Goal: Navigation & Orientation: Find specific page/section

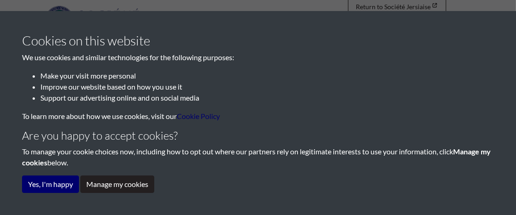
click at [387, 208] on div "Cookies on this website We use cookies and similar technologies for the followi…" at bounding box center [258, 113] width 516 height 204
click at [135, 187] on button "Manage my cookies" at bounding box center [117, 183] width 74 height 17
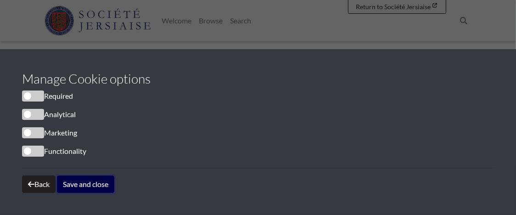
click at [83, 185] on button "Save and close" at bounding box center [85, 183] width 57 height 17
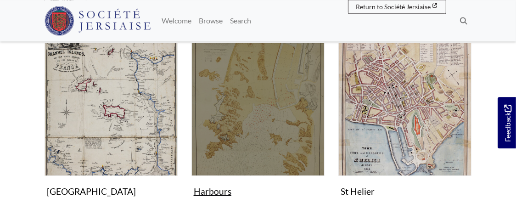
scroll to position [237, 0]
click at [258, 124] on img "Subcollection" at bounding box center [257, 109] width 133 height 133
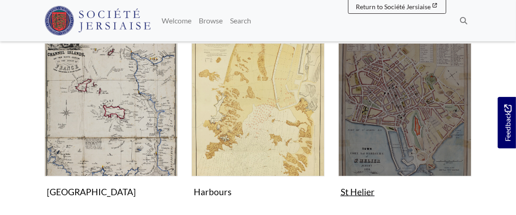
click at [415, 135] on img "Subcollection" at bounding box center [404, 109] width 133 height 133
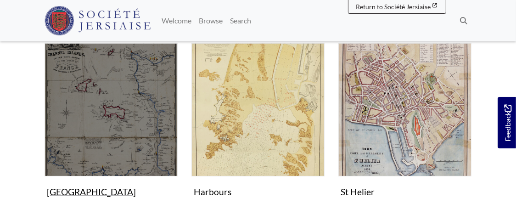
click at [129, 148] on img "Subcollection" at bounding box center [111, 109] width 133 height 133
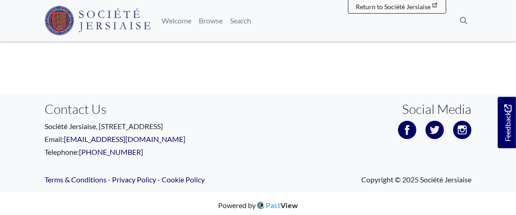
scroll to position [299, 0]
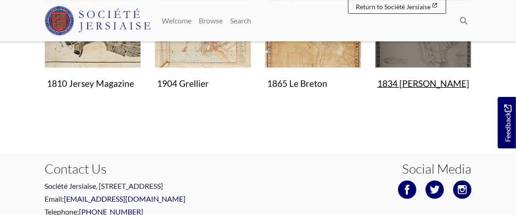
scroll to position [503, 0]
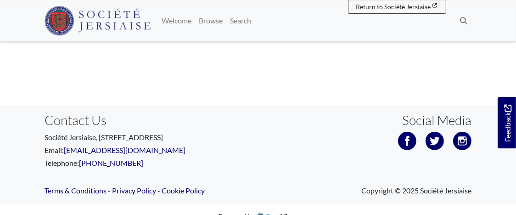
scroll to position [360, 0]
